Goal: Information Seeking & Learning: Find contact information

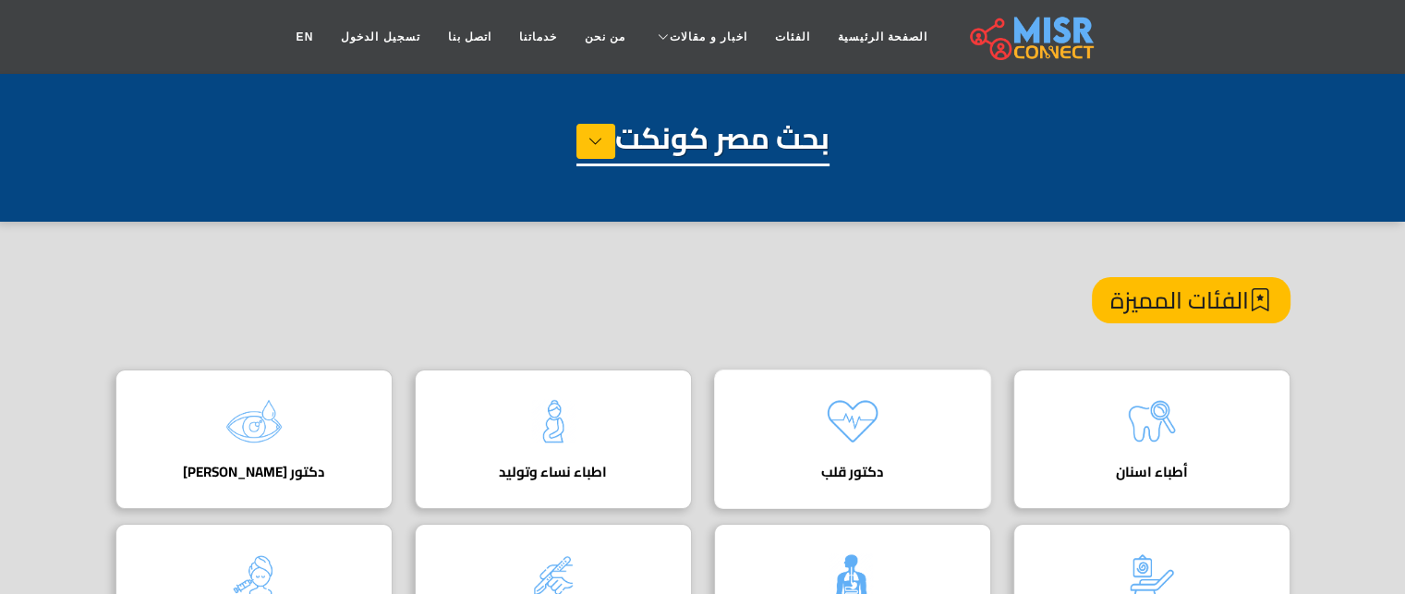
click at [806, 443] on div "دكتور قلب دليل أفضل دكتور قلب في مصر لعلاج أمراض القلب والشرايين بأحدث الفحوصات…" at bounding box center [852, 439] width 277 height 139
click at [598, 144] on icon at bounding box center [595, 141] width 15 height 28
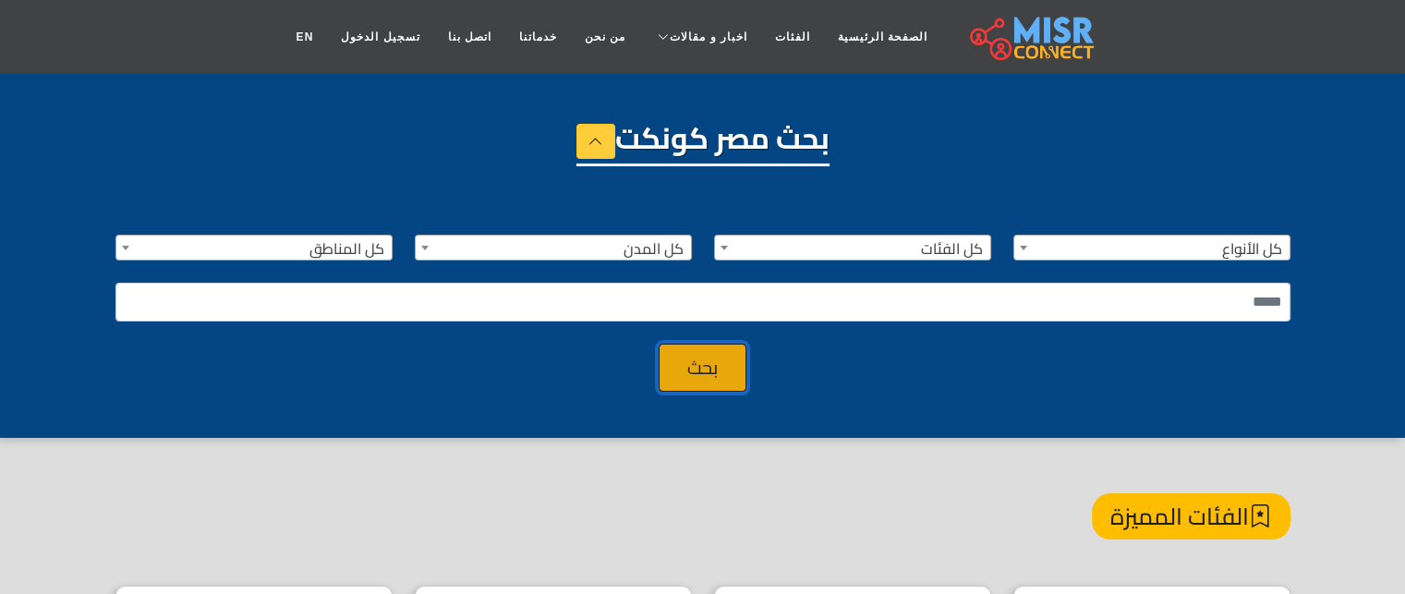
click at [705, 374] on button "بحث" at bounding box center [703, 368] width 88 height 48
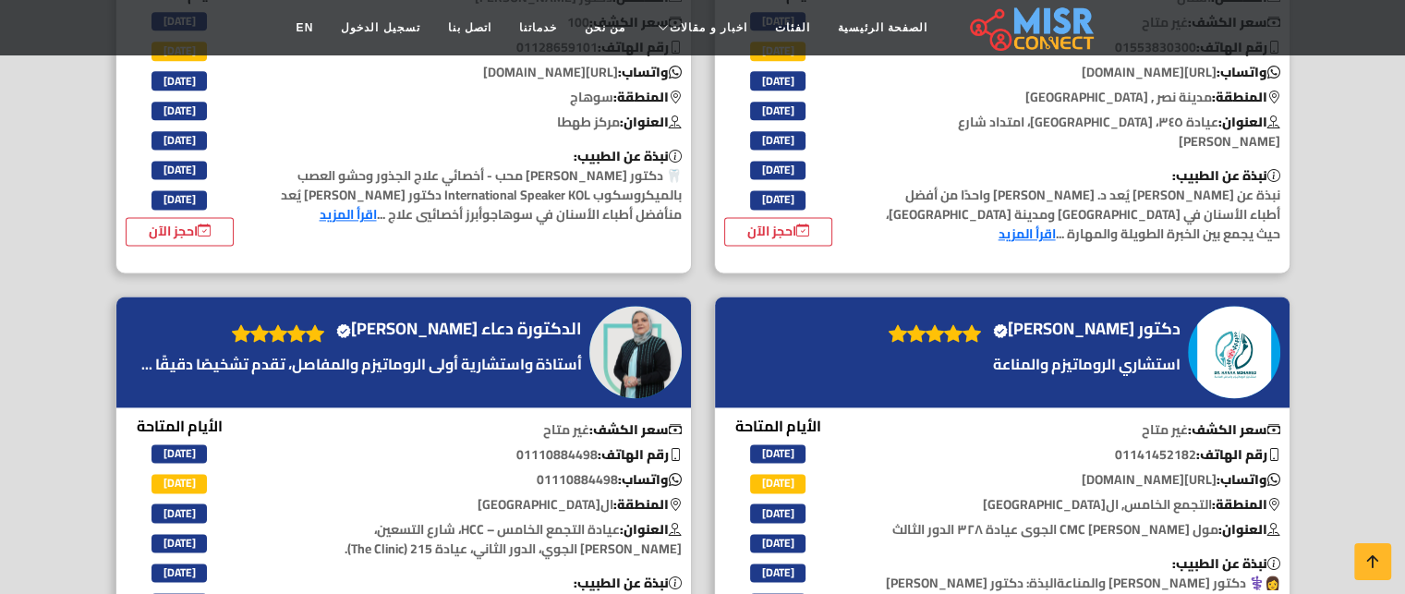
scroll to position [2497, 0]
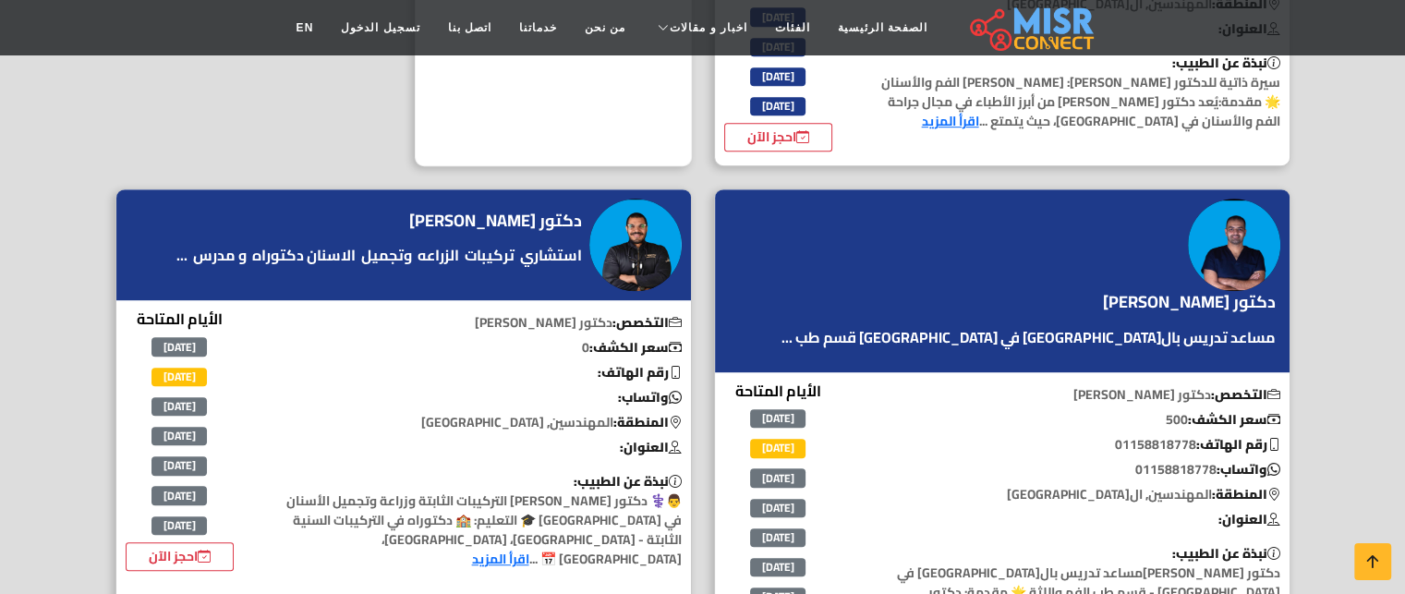
scroll to position [1016, 0]
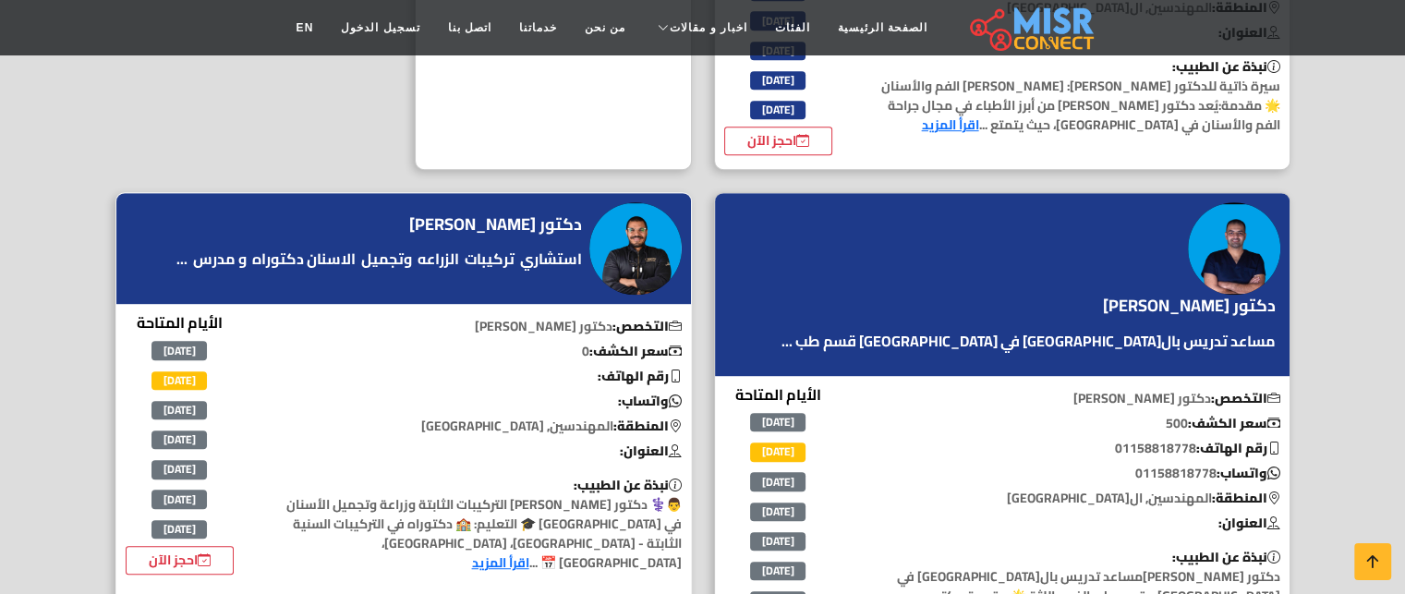
click at [537, 214] on h4 "دكتور [PERSON_NAME]" at bounding box center [495, 224] width 173 height 20
click at [472, 551] on link "اقرأ المزيد" at bounding box center [500, 563] width 57 height 24
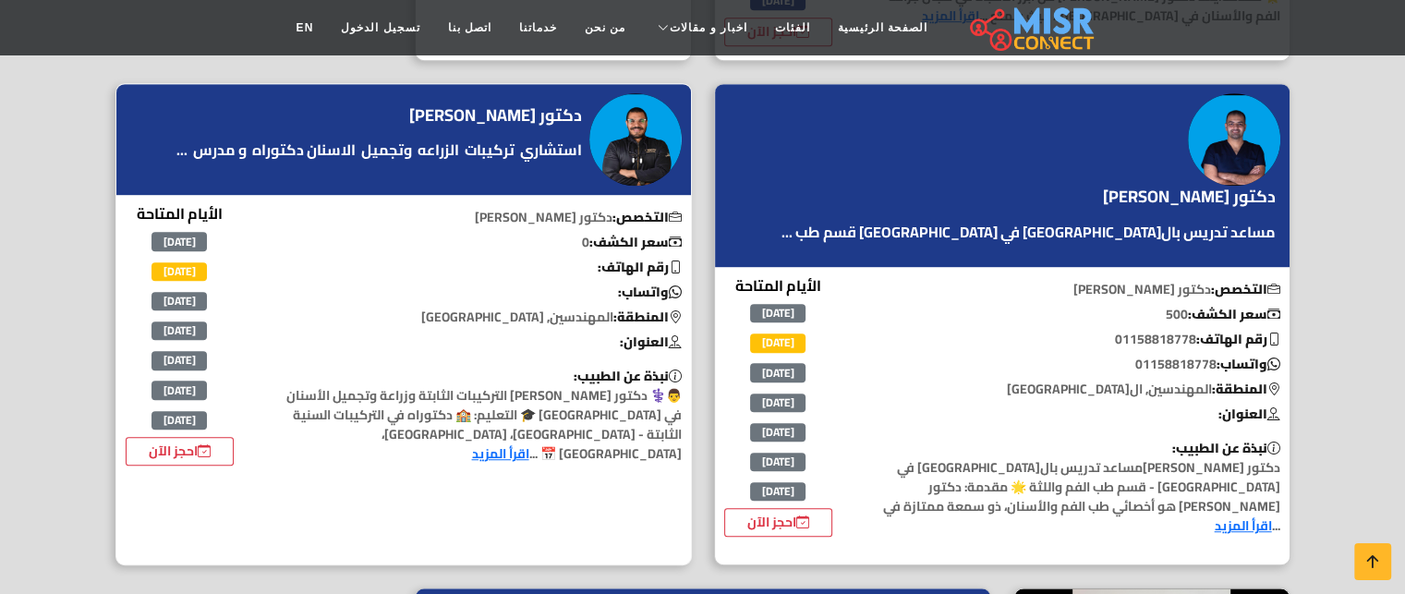
scroll to position [1126, 0]
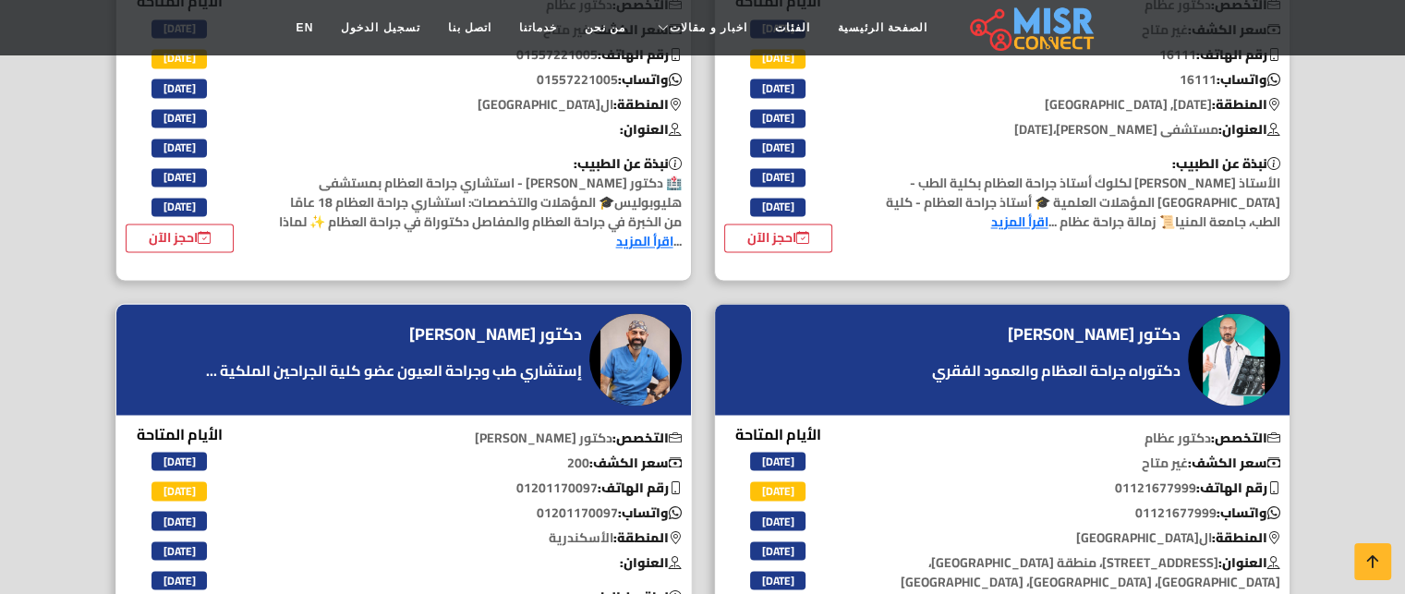
scroll to position [3201, 0]
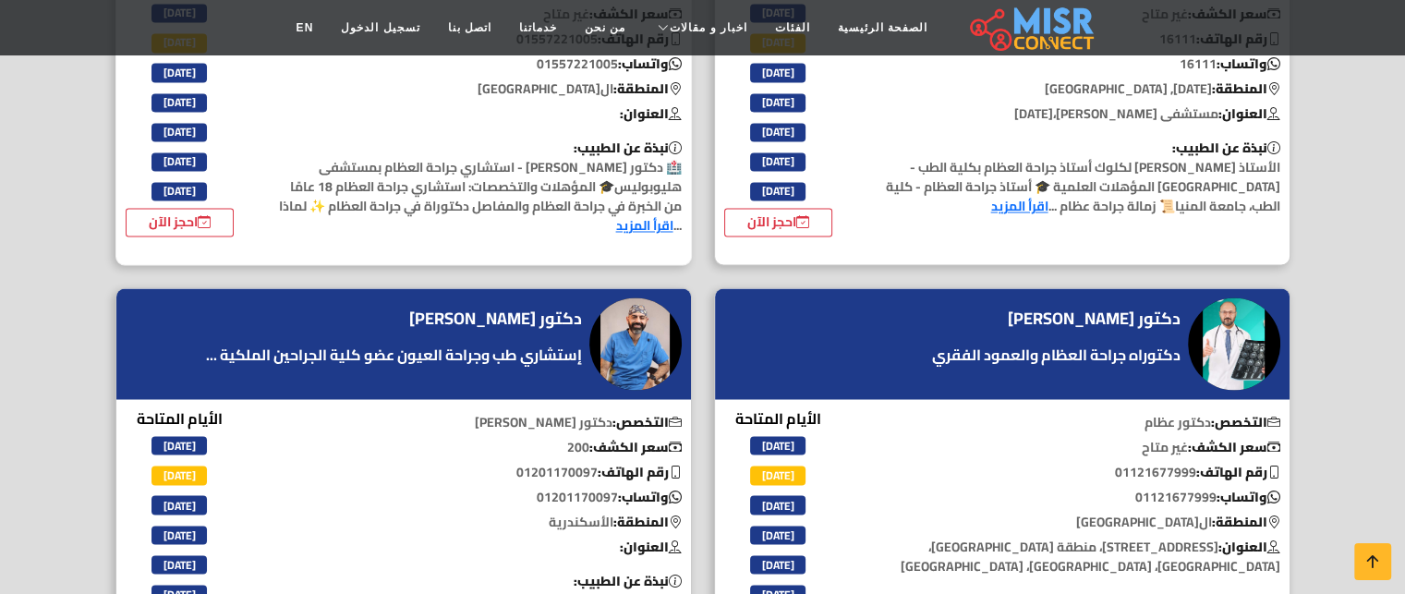
scroll to position [3178, 0]
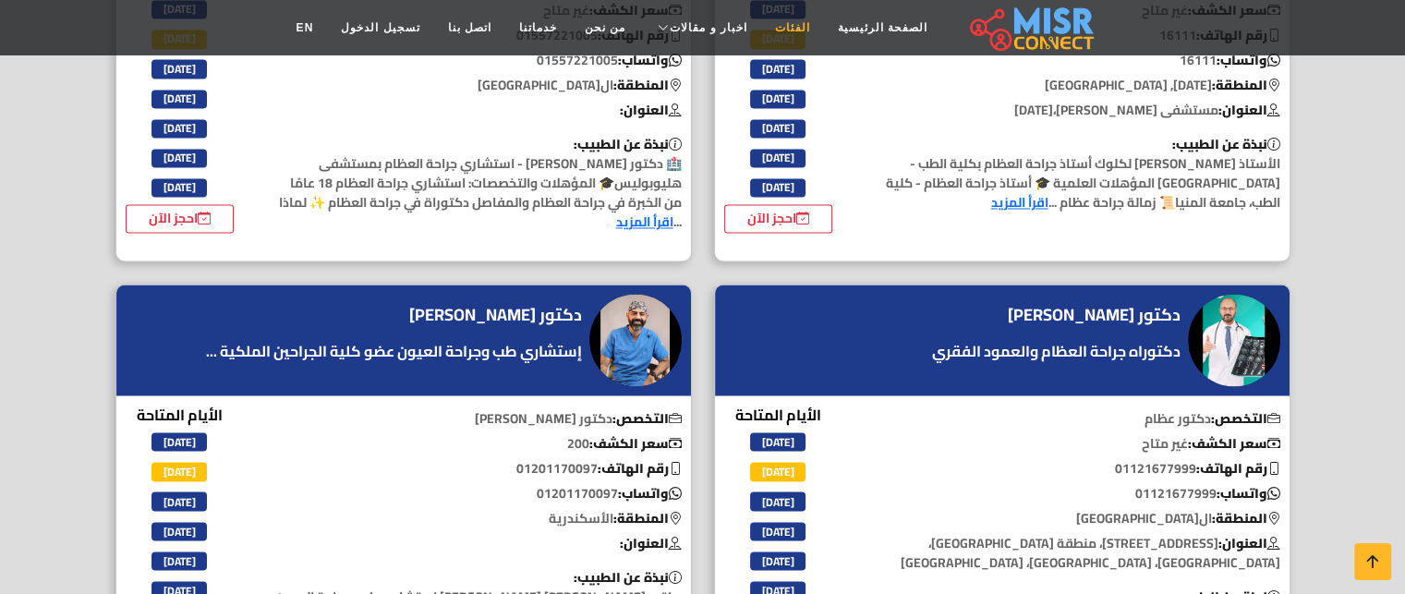
click at [772, 28] on link "الفئات" at bounding box center [792, 27] width 63 height 35
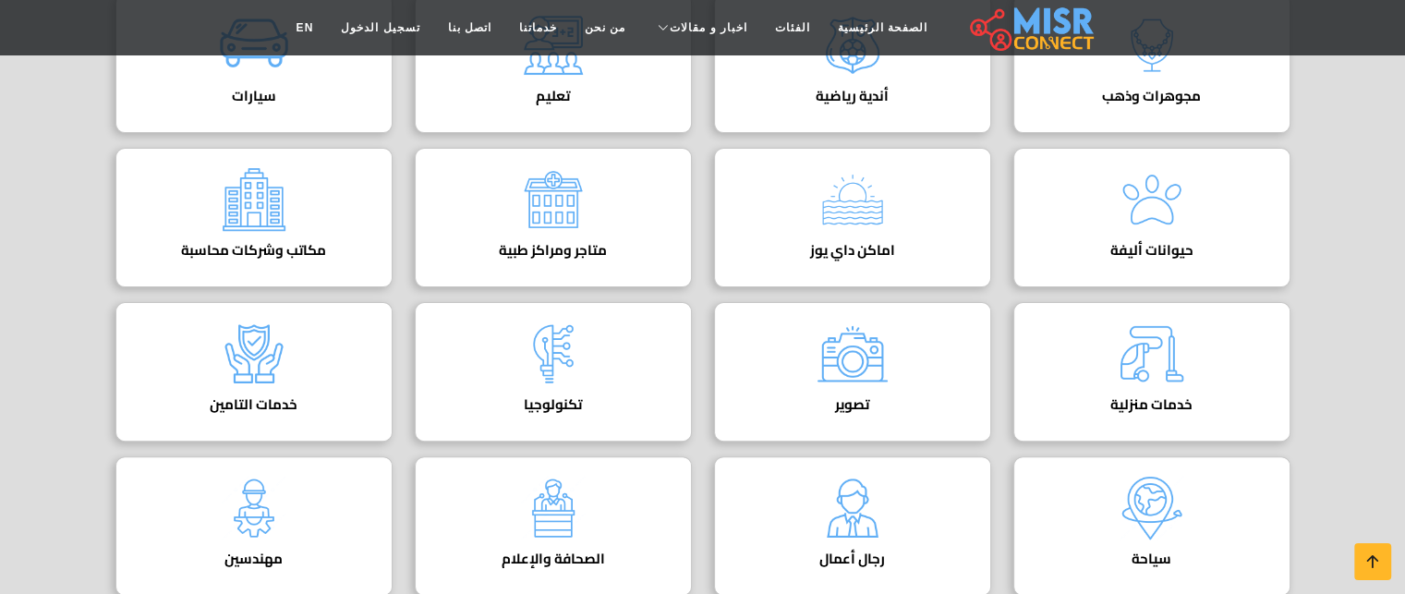
scroll to position [281, 0]
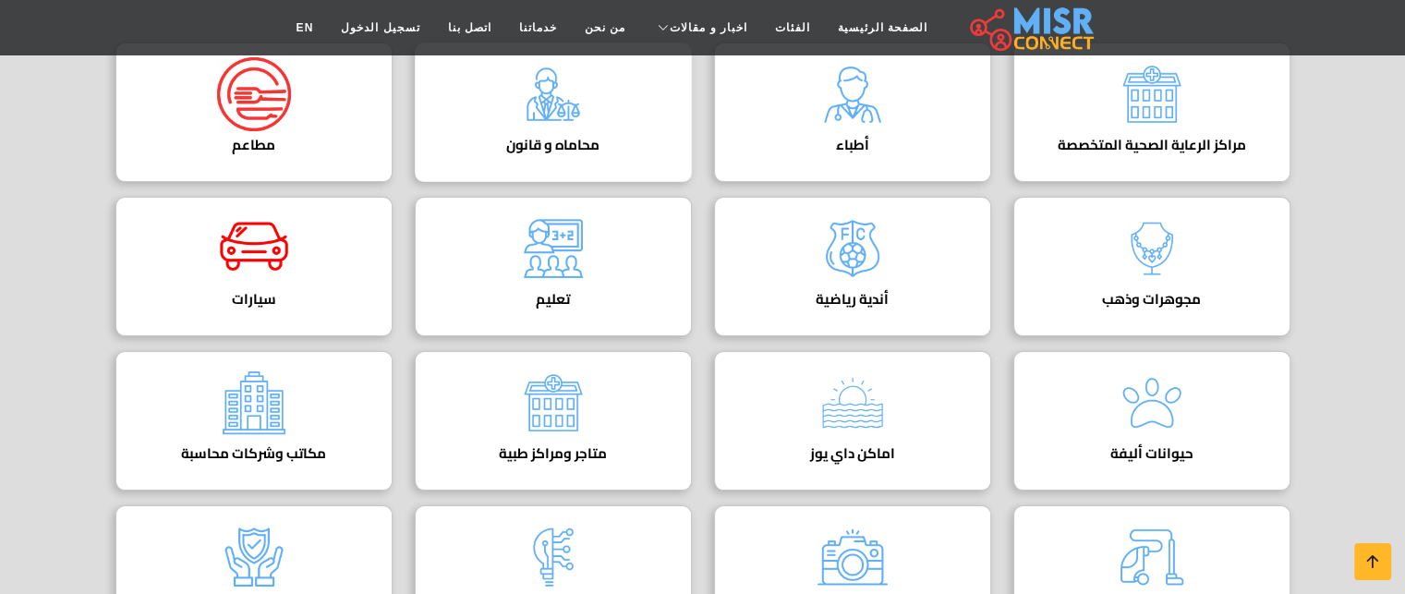
click at [545, 143] on h4 "محاماه و قانون" at bounding box center [553, 145] width 220 height 17
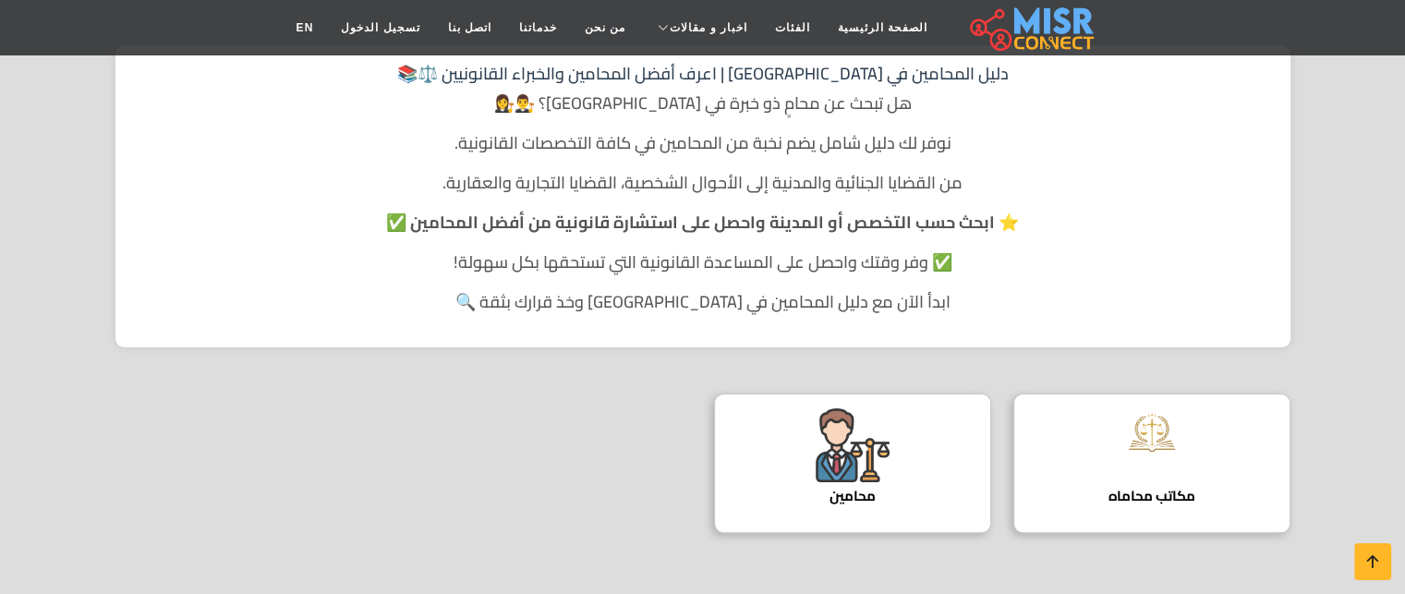
scroll to position [351, 0]
click at [897, 428] on div "محامين دليل المحامين" at bounding box center [852, 461] width 277 height 139
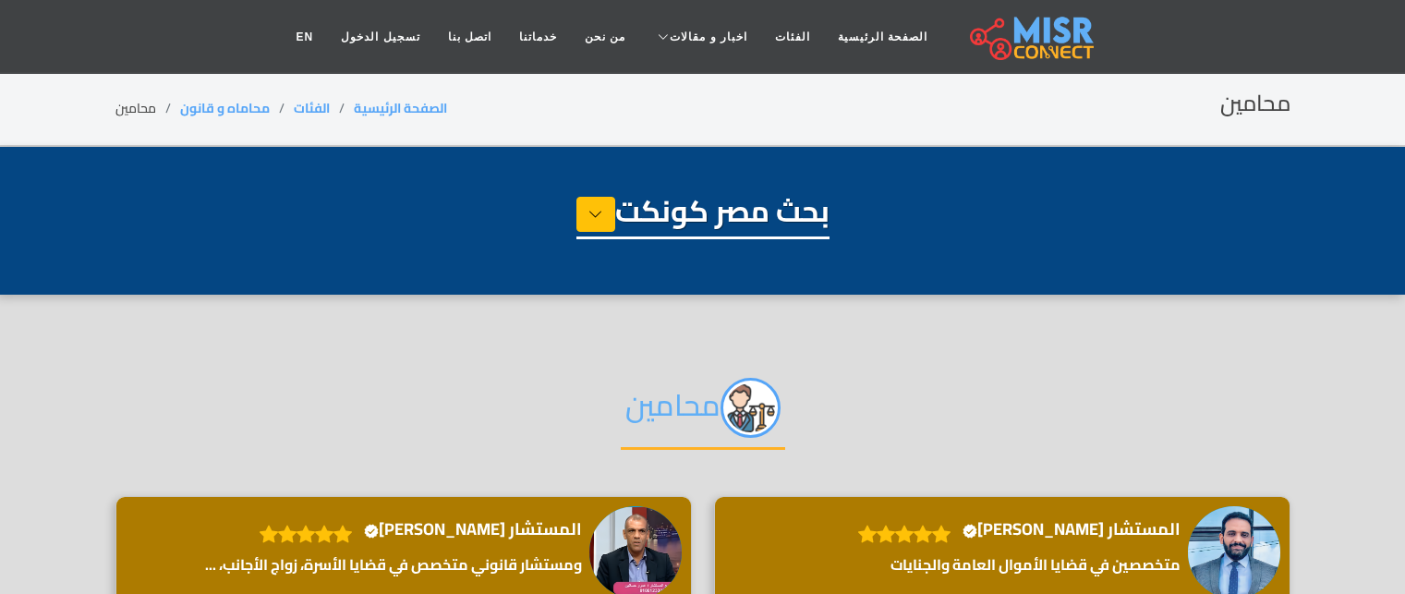
select select "**********"
select select "*******"
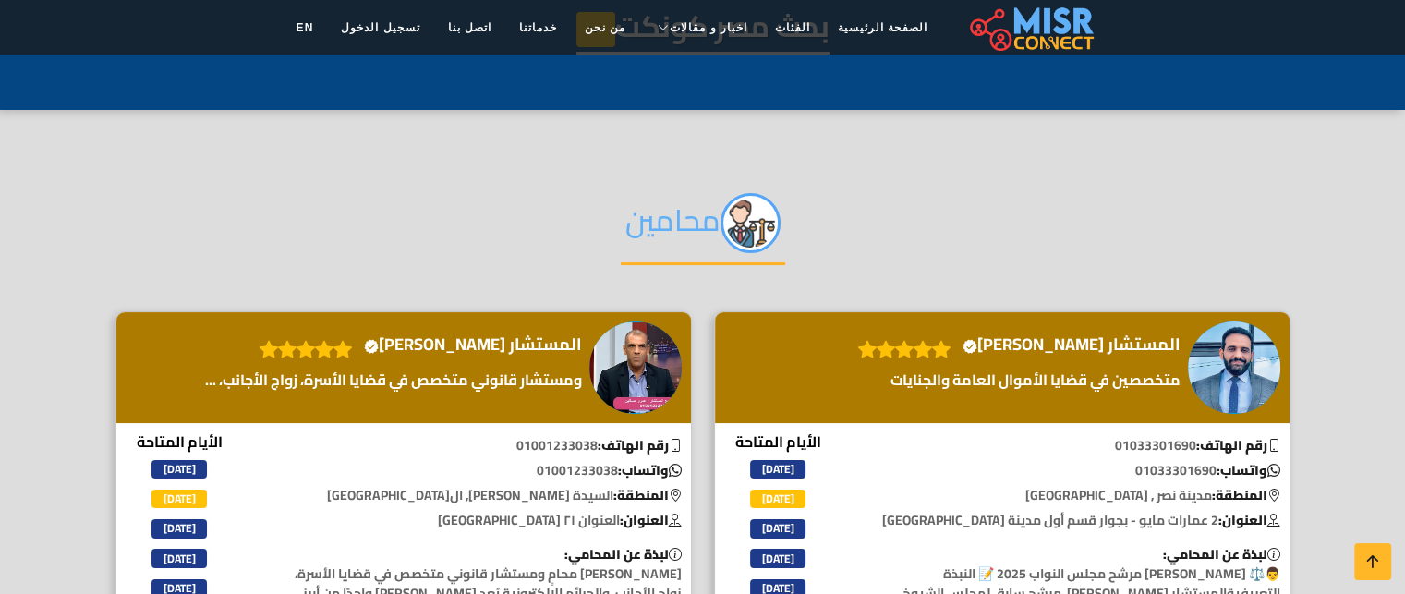
scroll to position [192, 0]
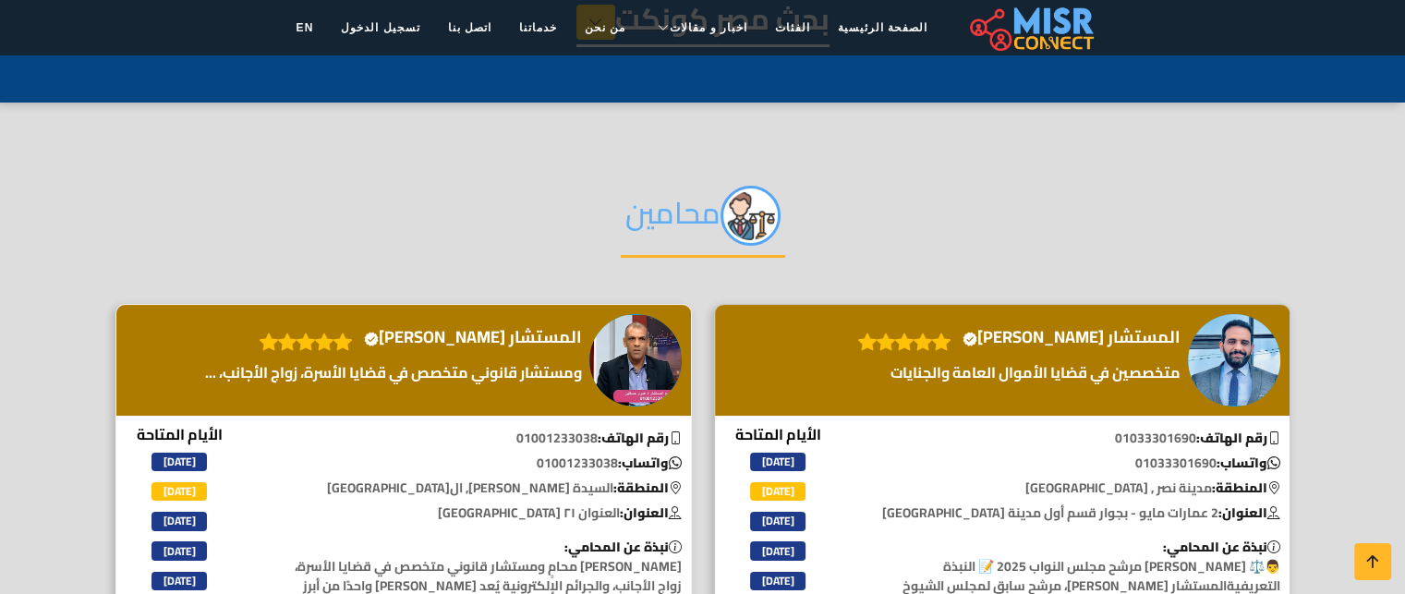
click at [182, 369] on div "المستشار عمرو حسانين Verified account" at bounding box center [403, 360] width 575 height 111
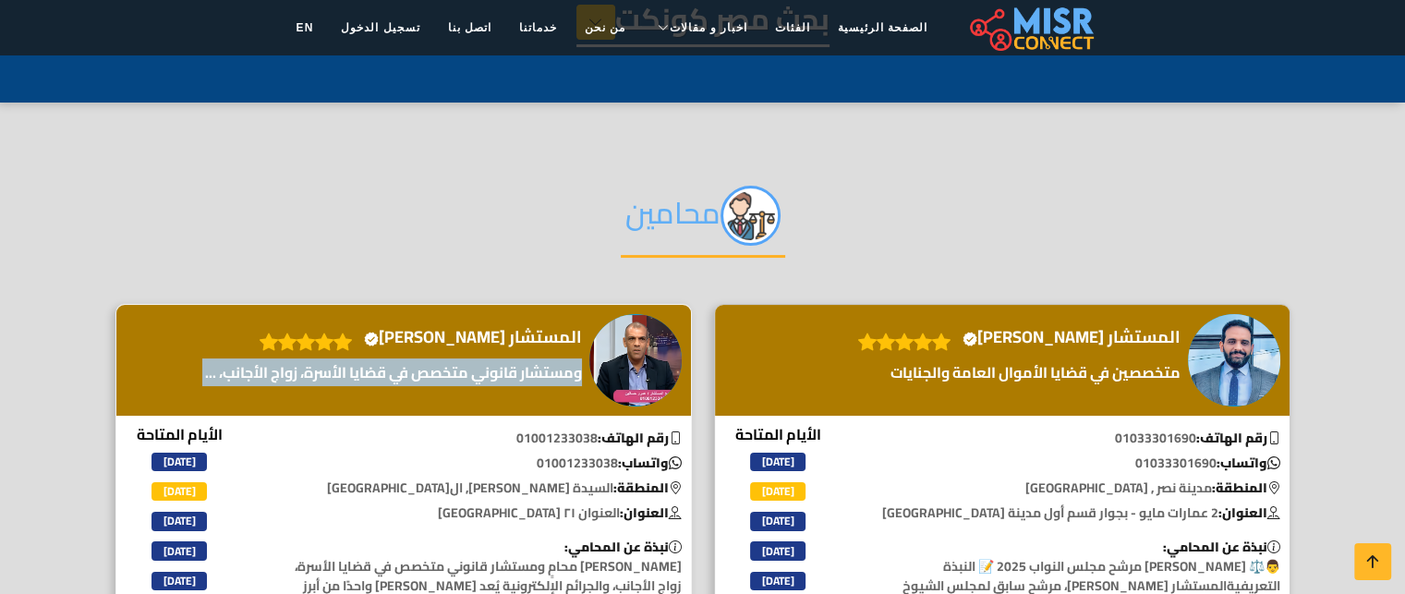
click at [182, 369] on div "المستشار عمرو حسانين Verified account" at bounding box center [403, 360] width 575 height 111
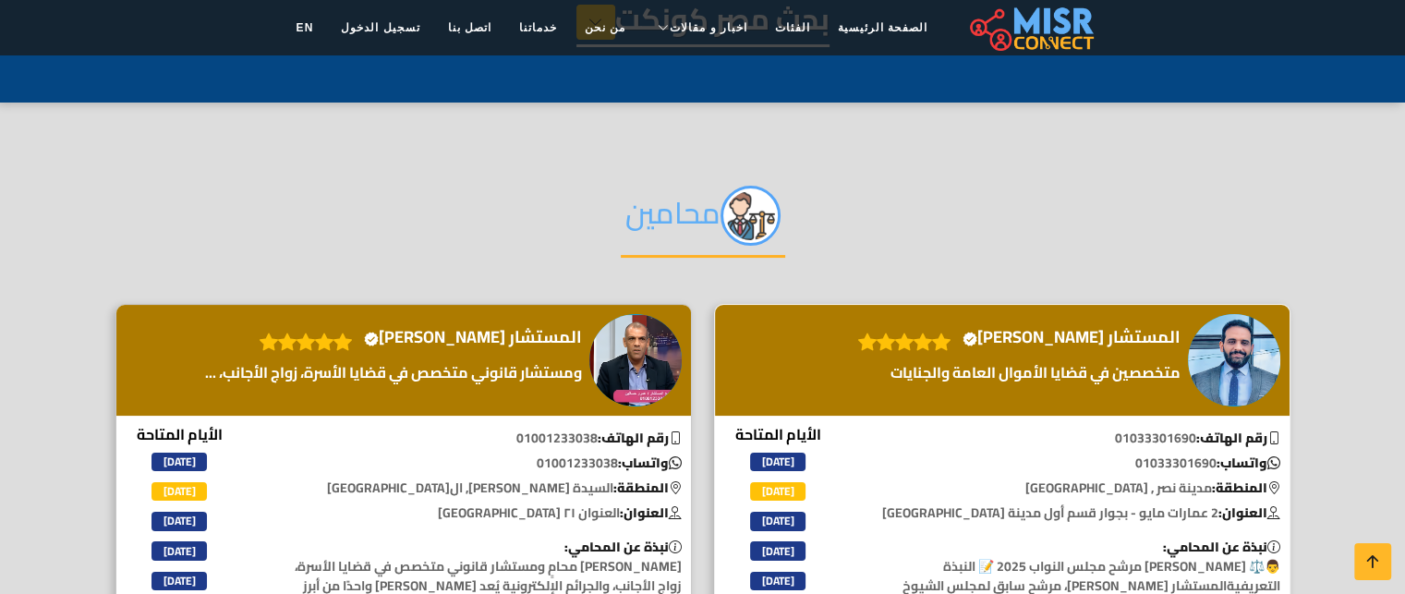
click at [850, 372] on div "المستشار محمد قطب Verified account" at bounding box center [1002, 360] width 575 height 111
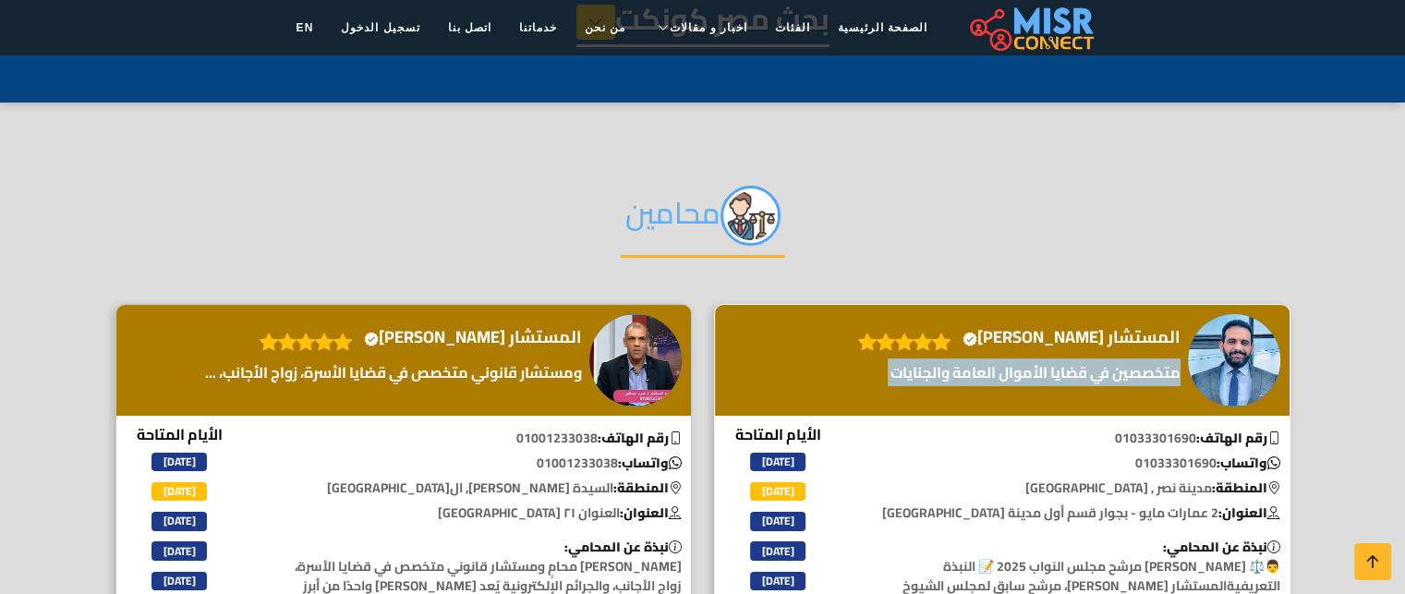
click at [850, 372] on div "المستشار محمد قطب Verified account" at bounding box center [1002, 360] width 575 height 111
copy div "متخصصين في قضايا الأموال العامة والجنايات"
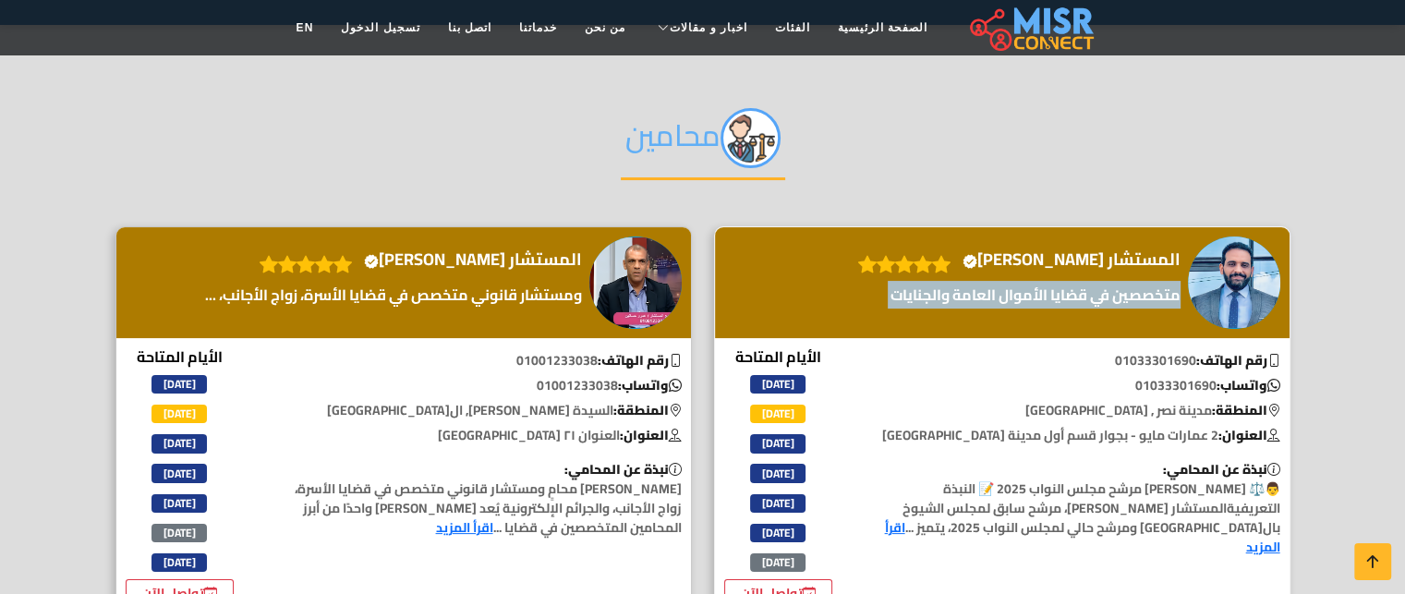
scroll to position [276, 0]
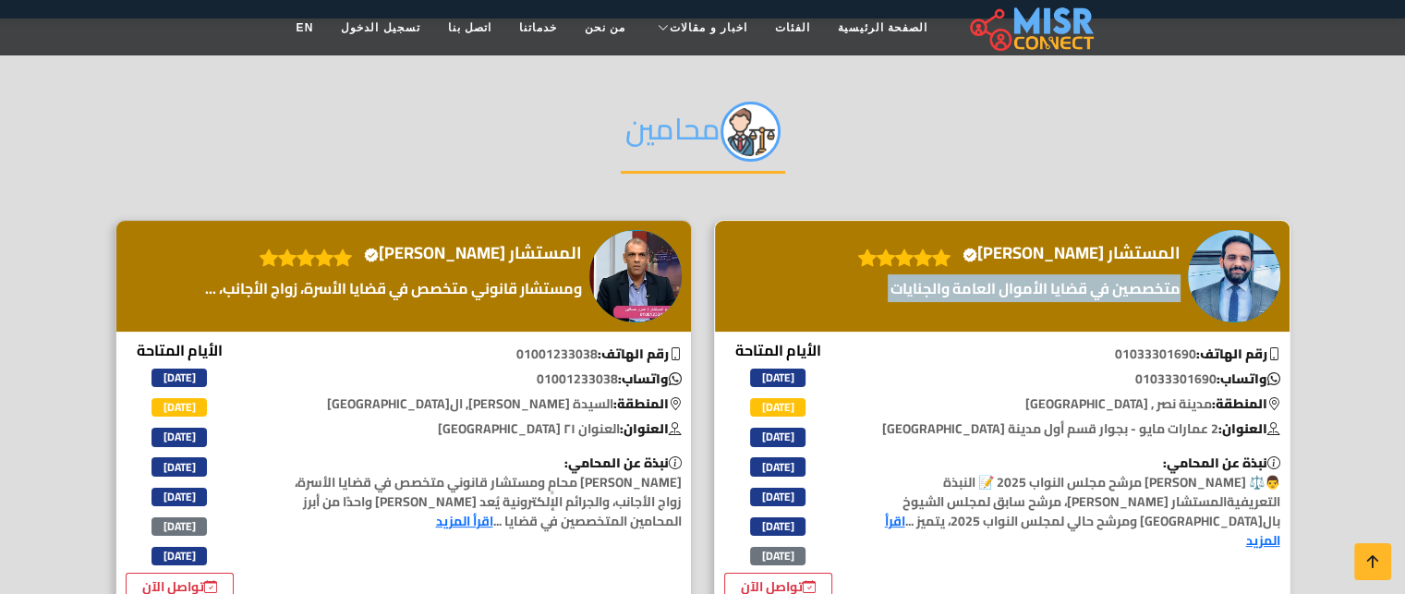
click at [868, 255] on div "المستشار محمد قطب Verified account" at bounding box center [1002, 276] width 575 height 111
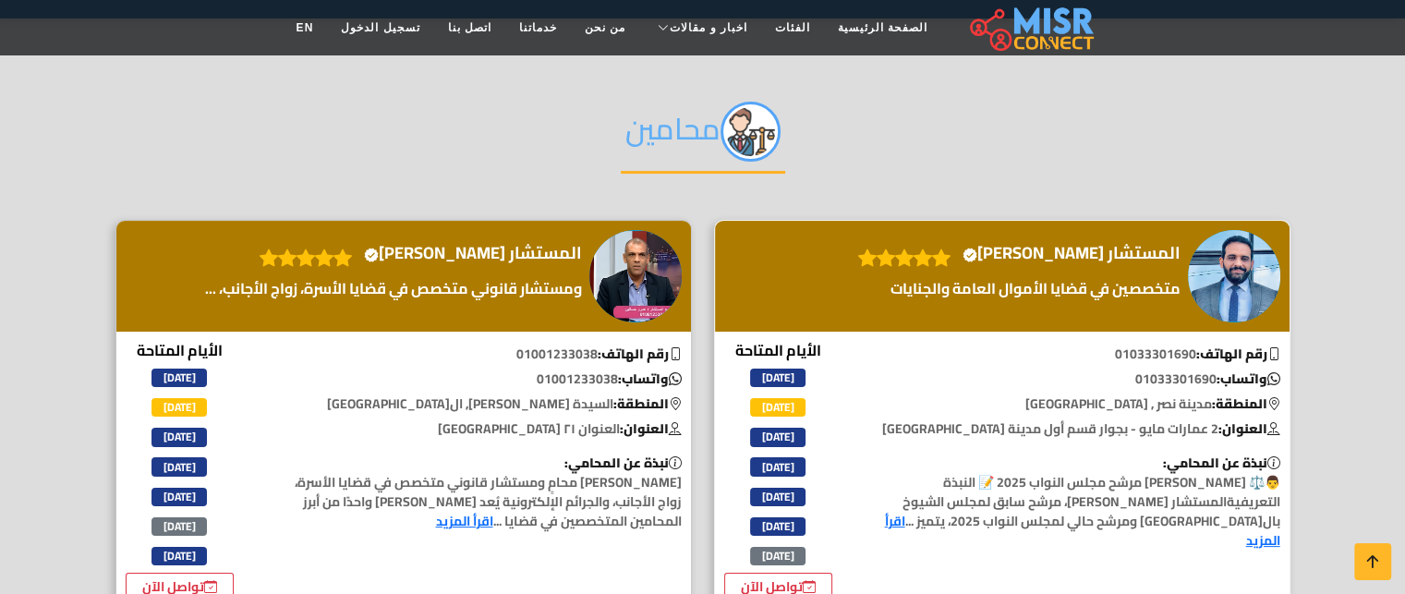
click at [868, 255] on div "المستشار محمد قطب Verified account" at bounding box center [1002, 276] width 575 height 111
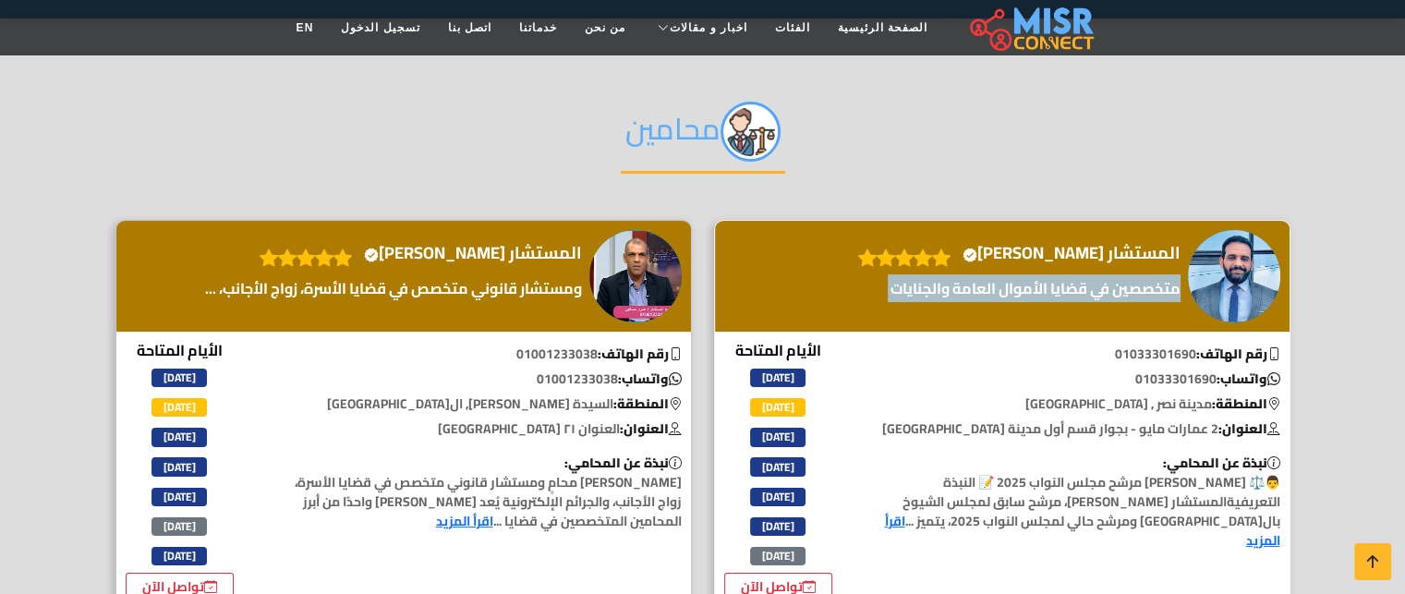
click at [868, 255] on div "المستشار محمد قطب Verified account" at bounding box center [1002, 276] width 575 height 111
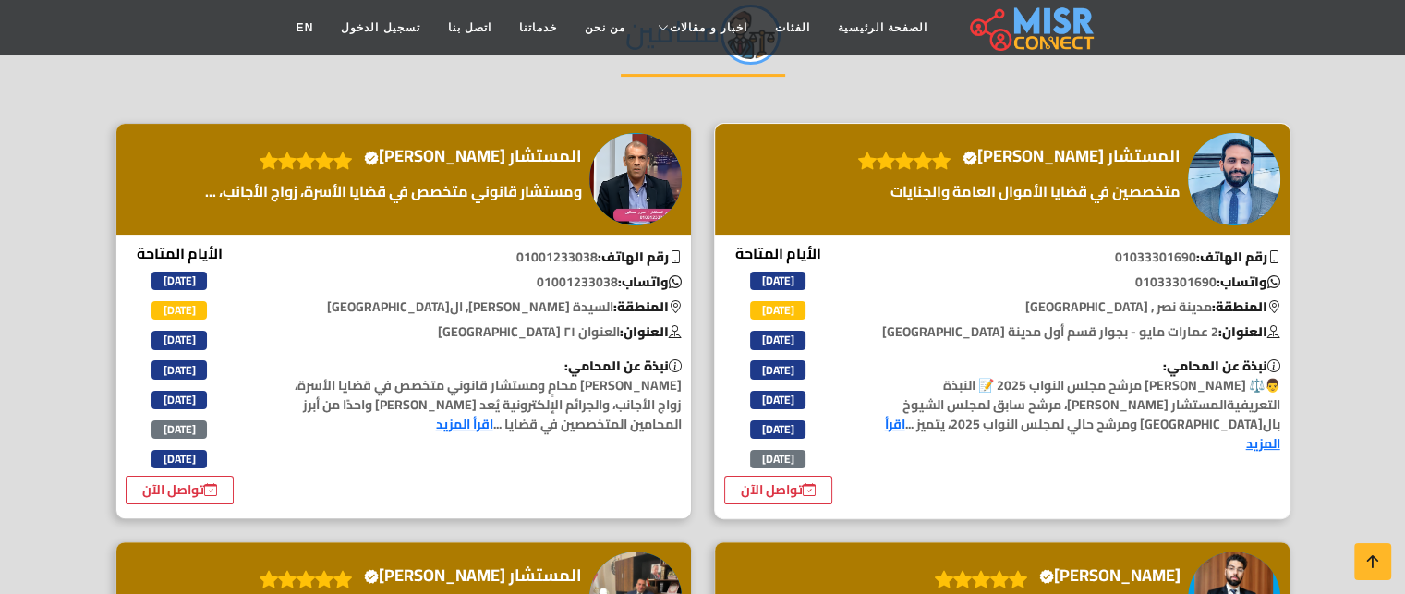
click at [1212, 394] on p "نبذة عن المحامي: 👨⚖️ المستشار محمد السيد قطب مرشح مجلس النواب 2025 📝 النبذة الت…" at bounding box center [1077, 405] width 426 height 97
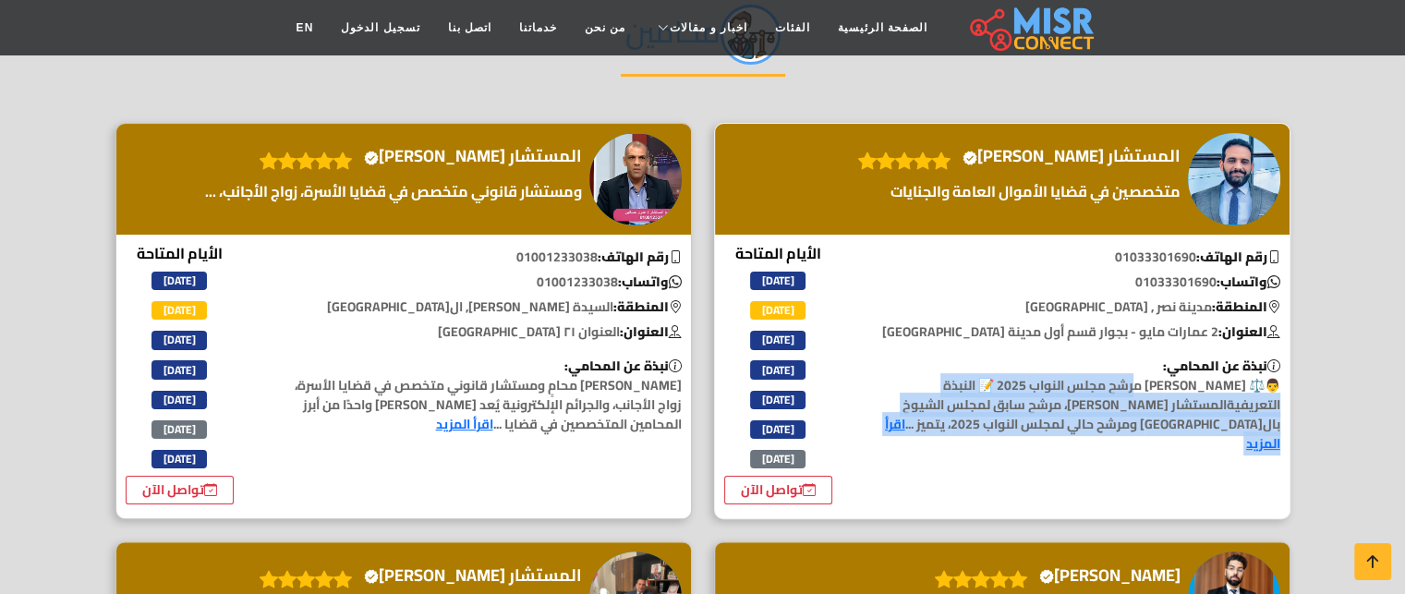
click at [1212, 394] on p "نبذة عن المحامي: 👨⚖️ المستشار محمد السيد قطب مرشح مجلس النواب 2025 📝 النبذة الت…" at bounding box center [1077, 405] width 426 height 97
click at [1001, 419] on link "اقرأ المزيد" at bounding box center [1082, 433] width 395 height 43
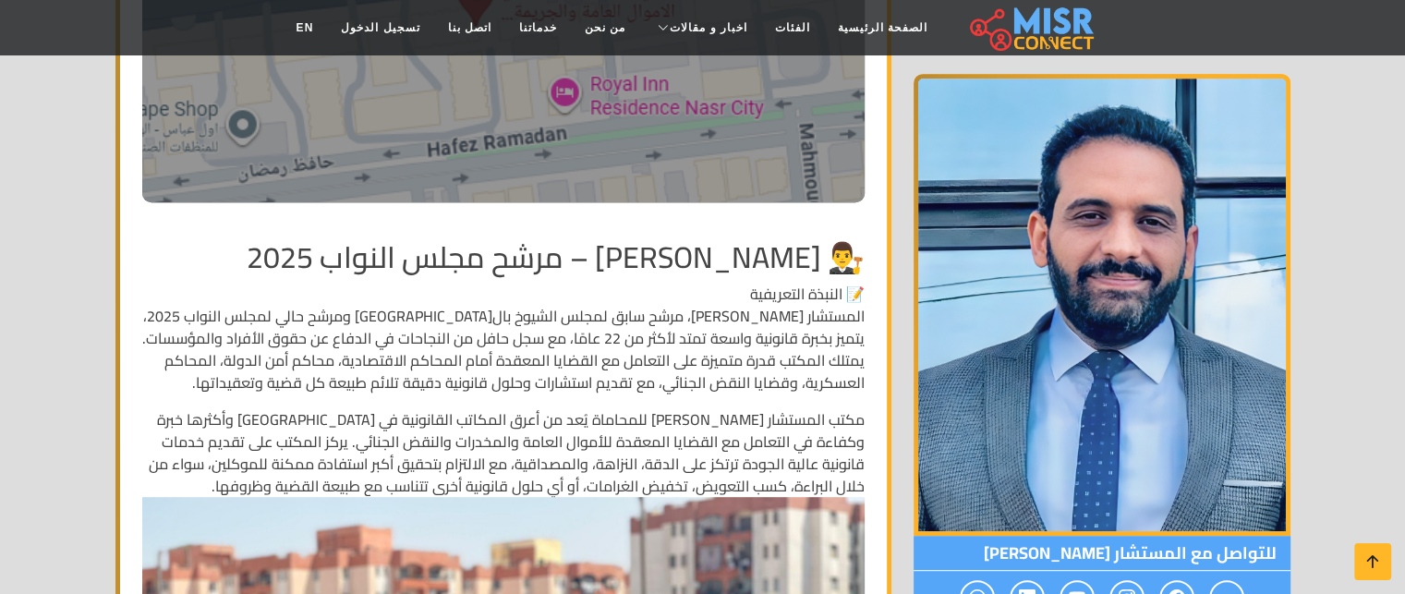
scroll to position [806, 0]
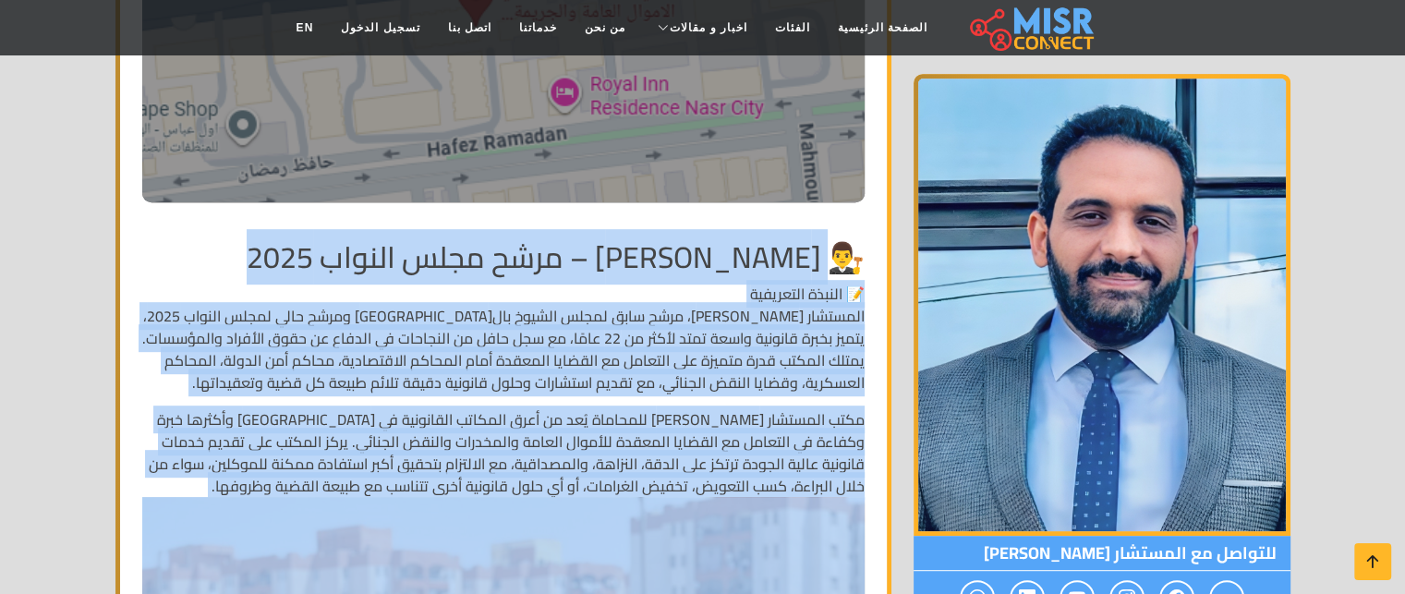
drag, startPoint x: 820, startPoint y: 250, endPoint x: 200, endPoint y: 532, distance: 681.7
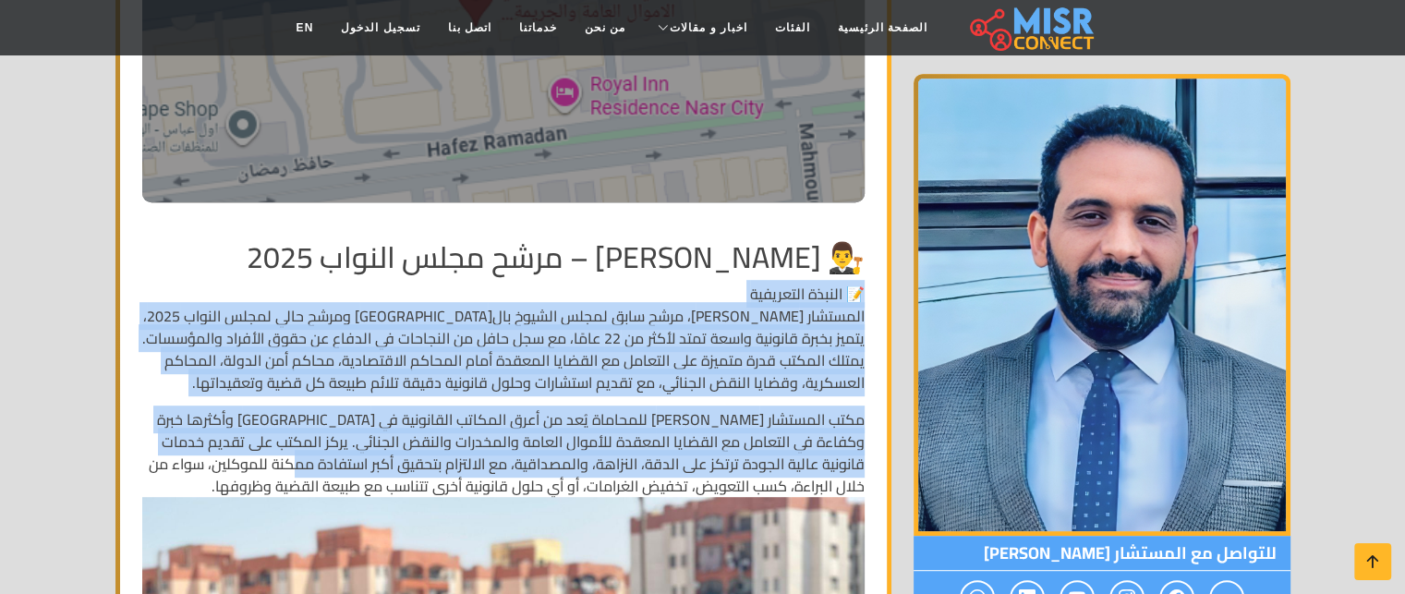
drag, startPoint x: 325, startPoint y: 509, endPoint x: 867, endPoint y: 338, distance: 567.7
click at [861, 338] on p "📝 النبذة التعريفية المستشار محمد قطب، مرشح سابق لمجلس الشيوخ بالقاهرة ومرشح حال…" at bounding box center [503, 338] width 722 height 111
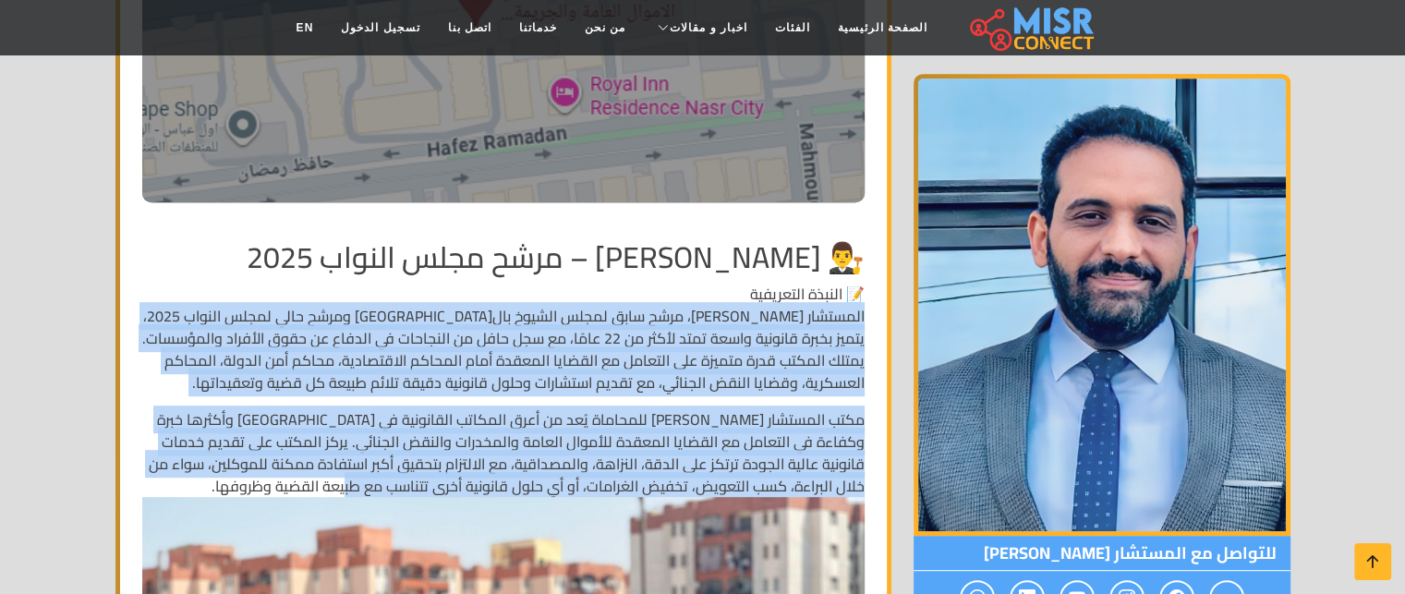
drag, startPoint x: 868, startPoint y: 343, endPoint x: 300, endPoint y: 515, distance: 593.6
copy div "المستشار محمد قطب، مرشح سابق لمجلس الشيوخ بالقاهرة ومرشح حالي لمجلس النواب 2025…"
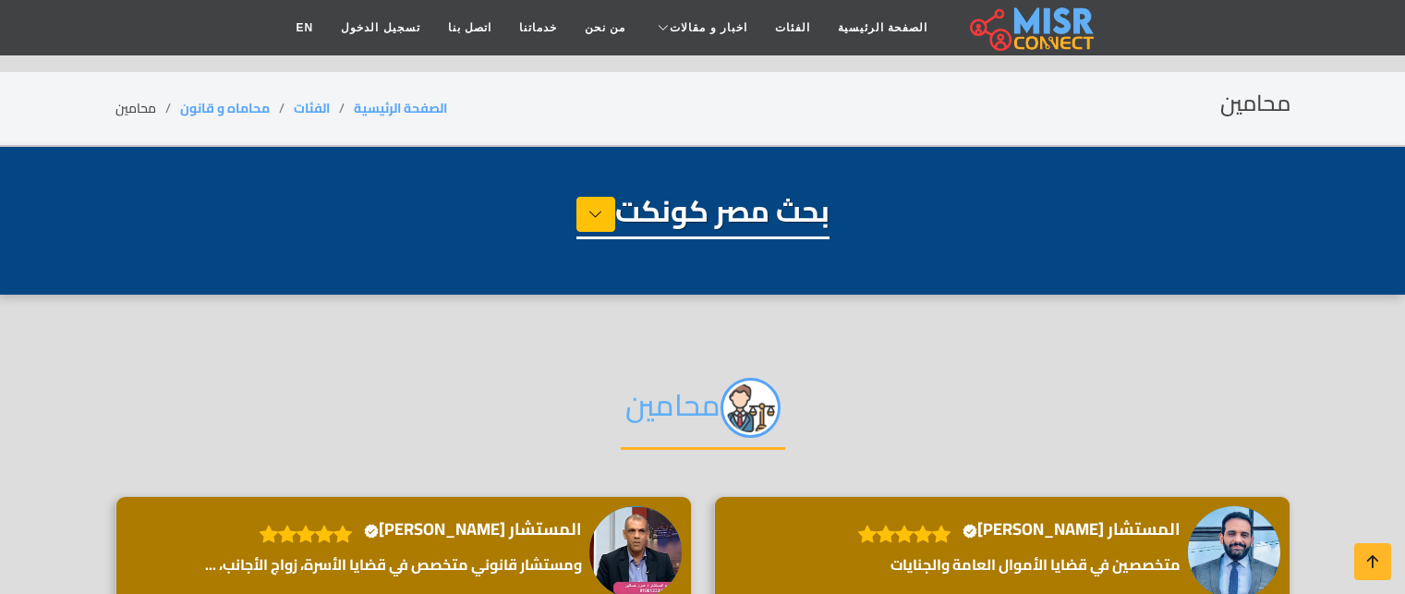
select select "**********"
select select "*******"
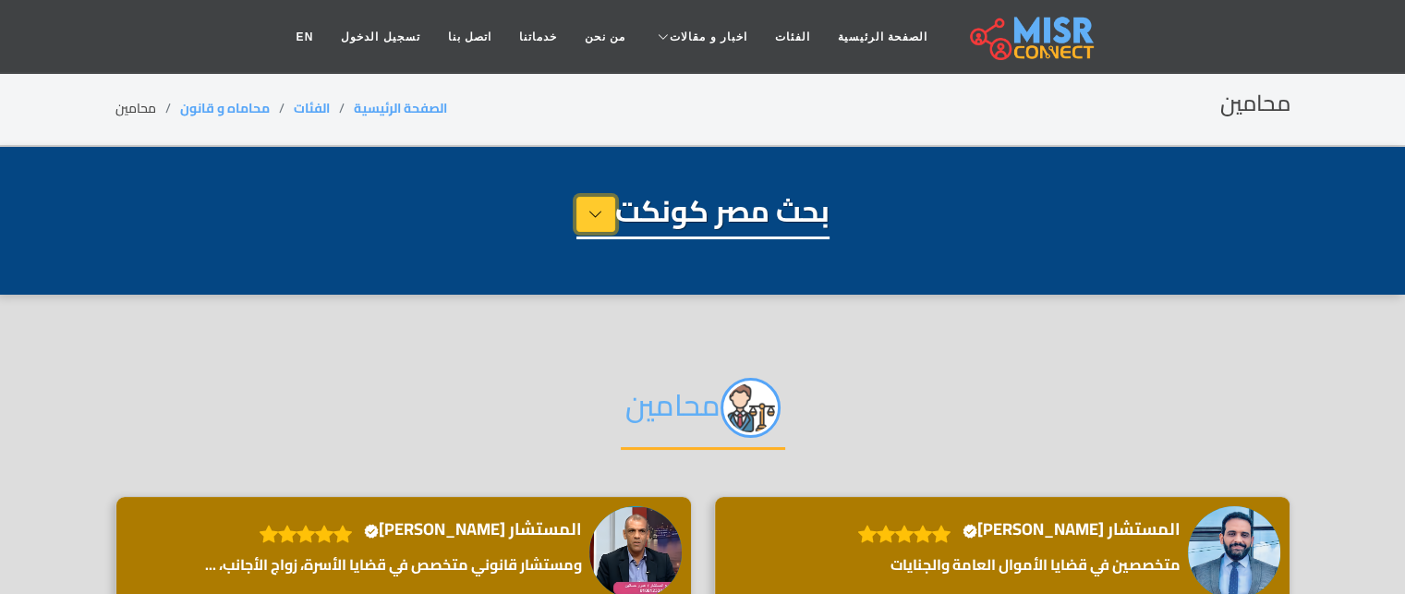
click at [586, 227] on button at bounding box center [595, 214] width 39 height 35
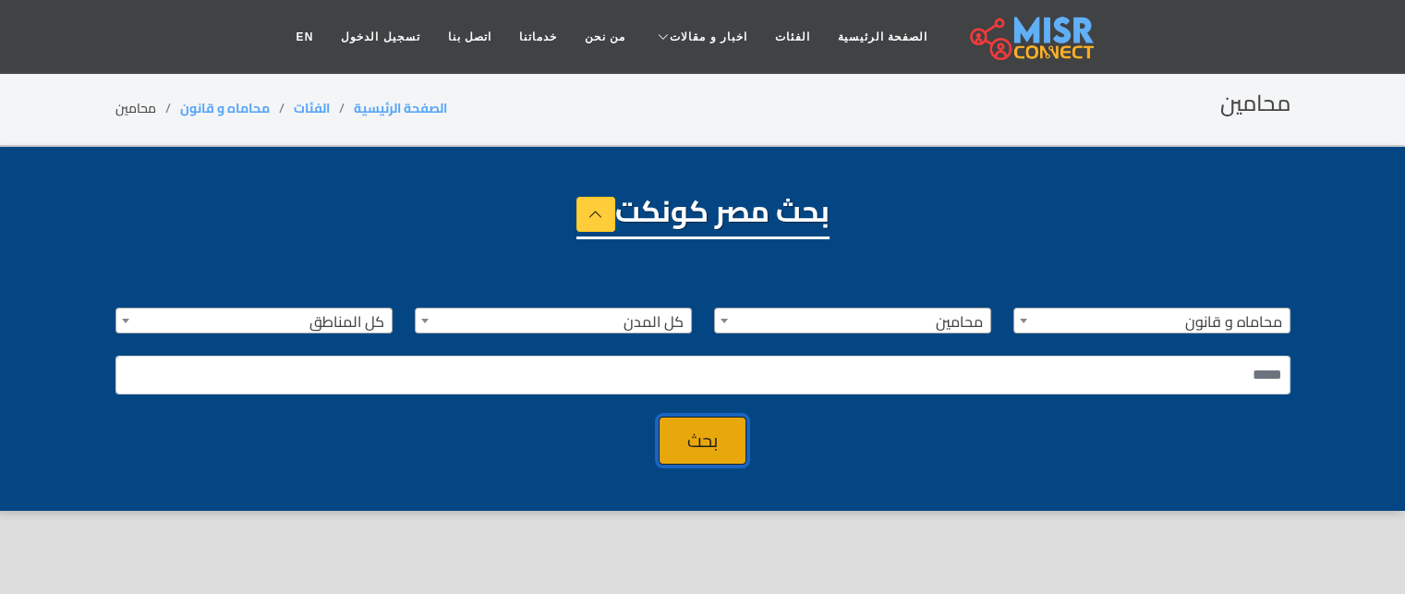
click at [678, 443] on button "بحث" at bounding box center [703, 441] width 88 height 48
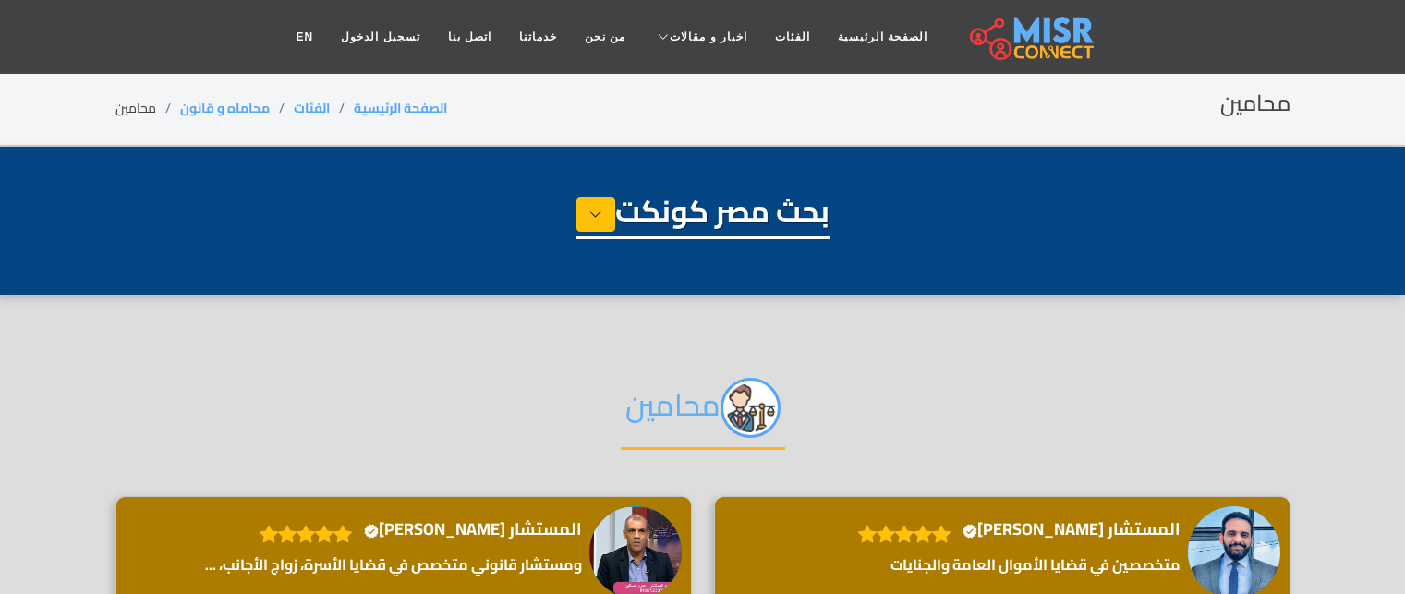
select select "**********"
select select "*******"
click at [651, 206] on h1 "بحث مصر كونكت" at bounding box center [702, 216] width 253 height 46
click at [865, 34] on link "الصفحة الرئيسية" at bounding box center [882, 36] width 117 height 35
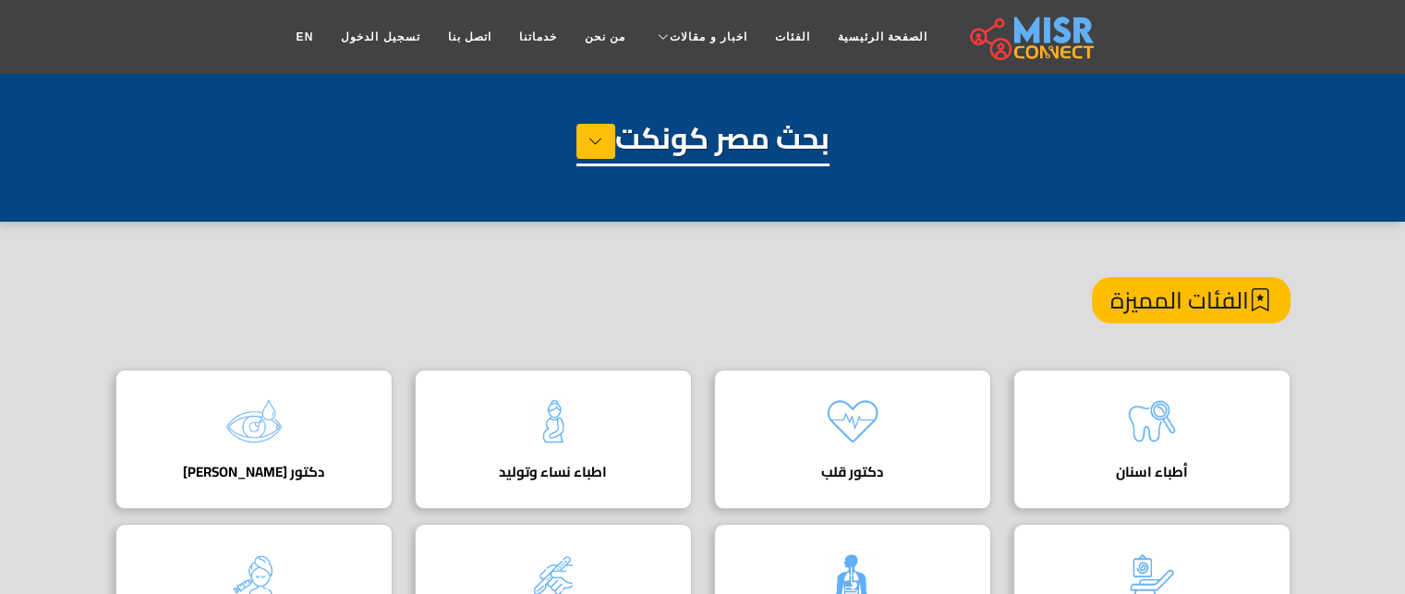
click at [865, 34] on link "الصفحة الرئيسية" at bounding box center [882, 36] width 117 height 35
click at [601, 126] on button at bounding box center [595, 141] width 39 height 35
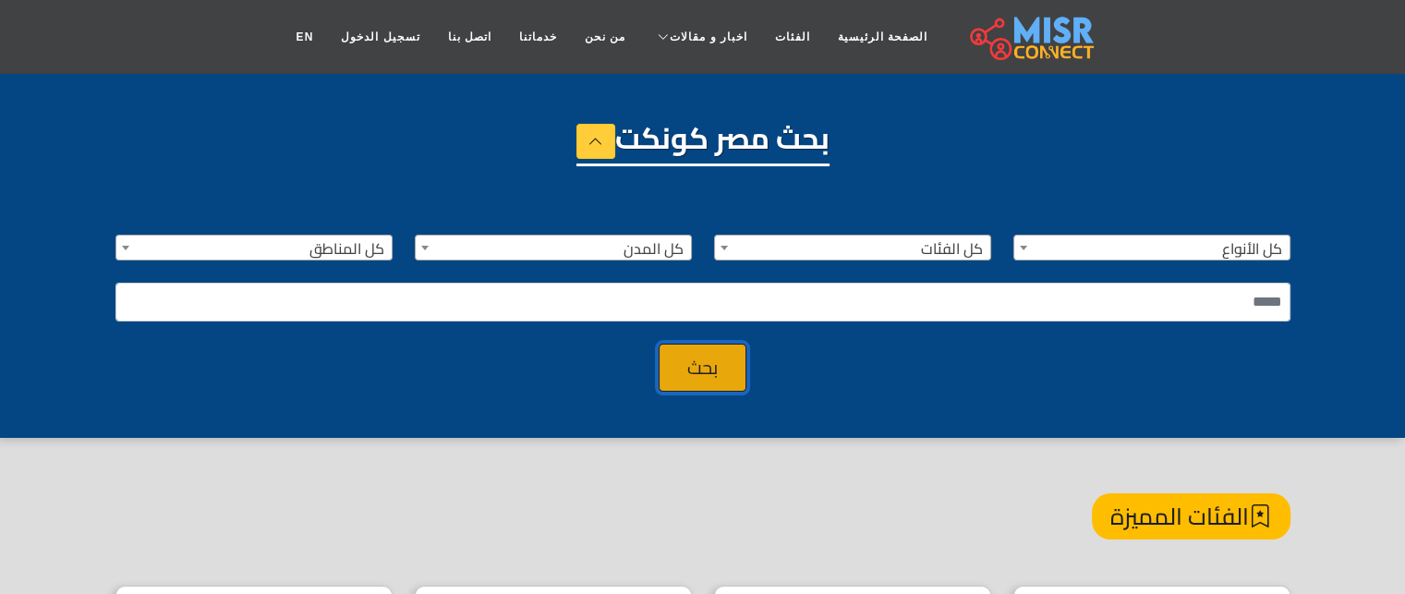
click at [706, 376] on button "بحث" at bounding box center [703, 368] width 88 height 48
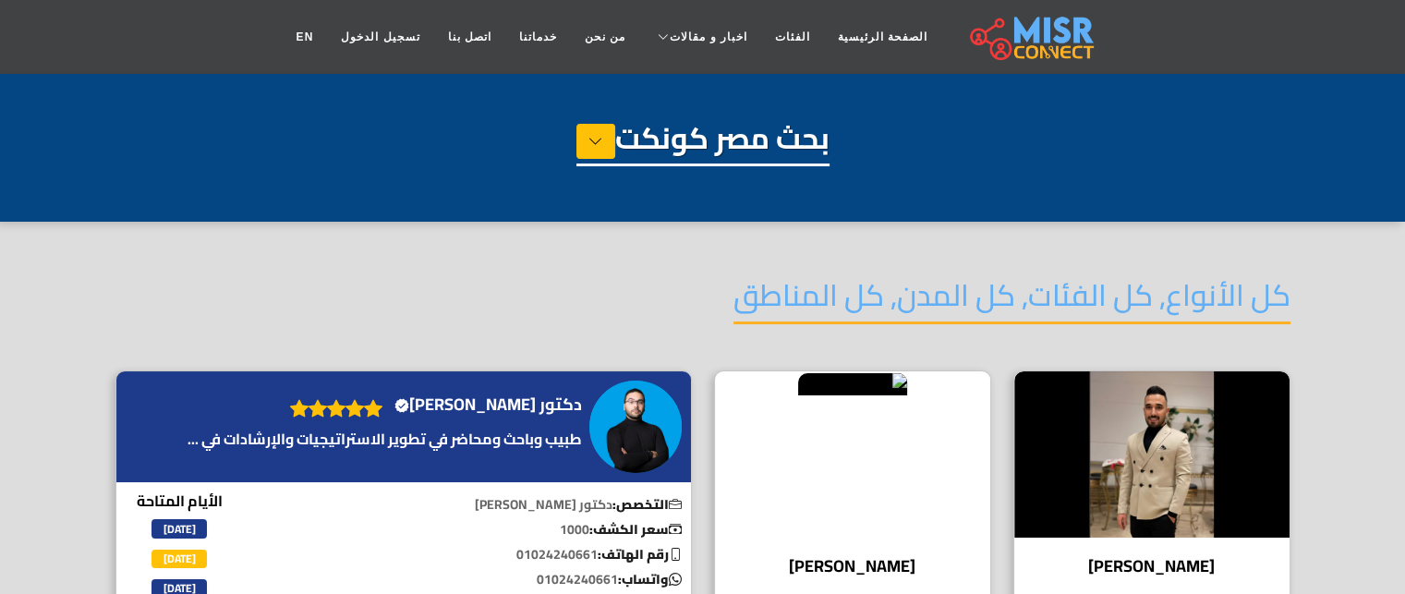
scroll to position [102, 0]
